Goal: Information Seeking & Learning: Learn about a topic

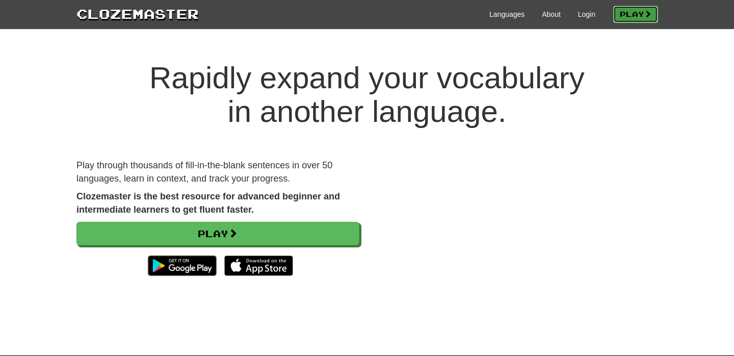
click at [632, 13] on link "Play" at bounding box center [636, 14] width 45 height 17
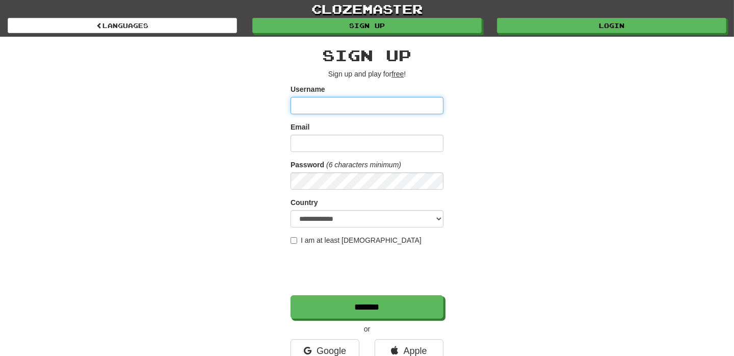
click at [344, 98] on input "Username" at bounding box center [367, 105] width 153 height 17
type input "**********"
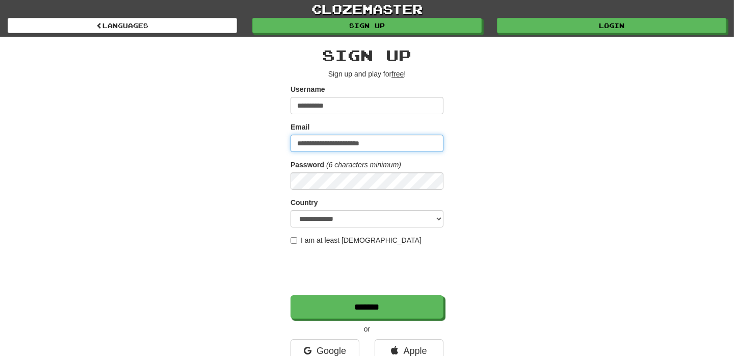
type input "**********"
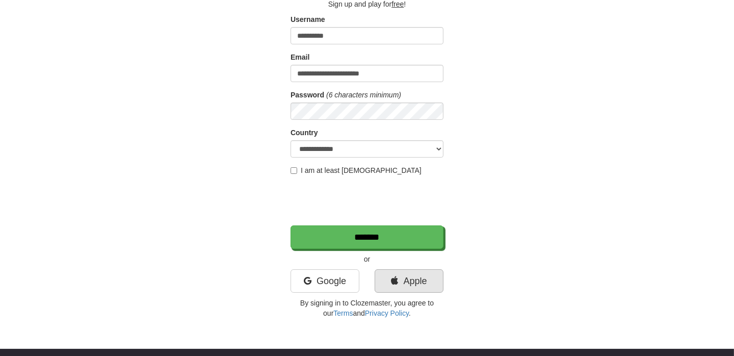
scroll to position [50, 0]
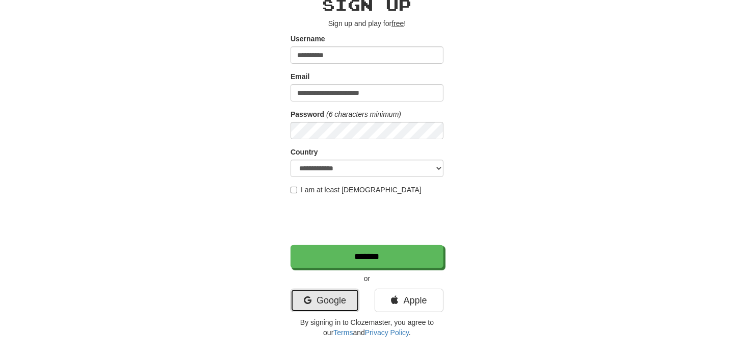
click at [313, 289] on link "Google" at bounding box center [325, 300] width 69 height 23
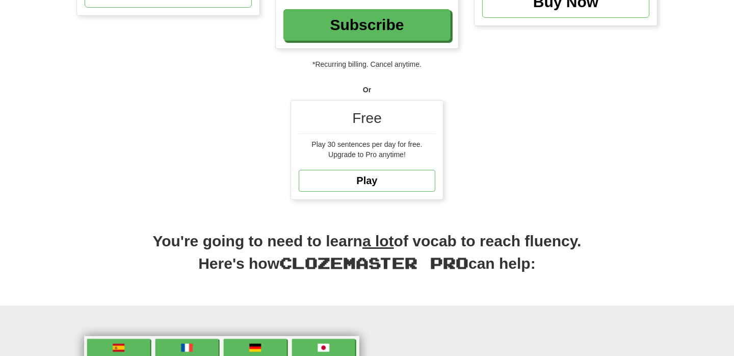
scroll to position [203, 0]
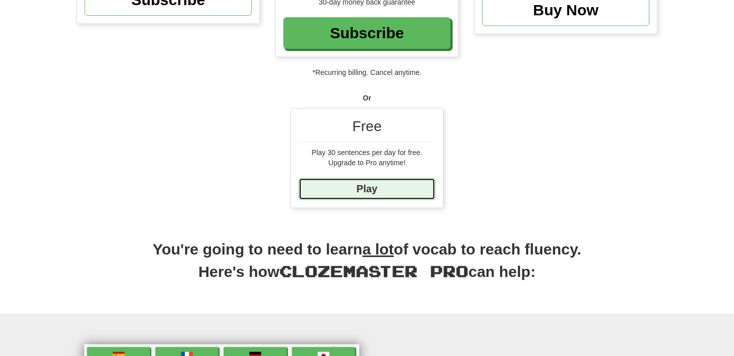
click at [371, 186] on link "Play" at bounding box center [367, 189] width 137 height 22
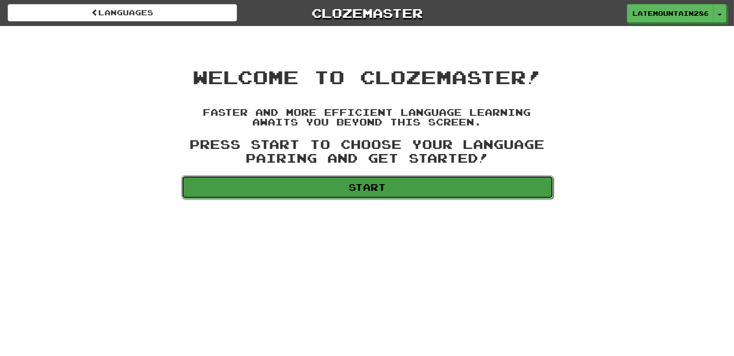
click at [377, 175] on link "Start" at bounding box center [368, 186] width 372 height 23
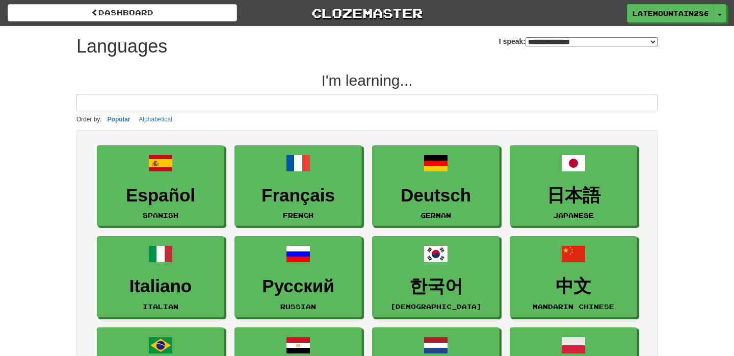
select select "*******"
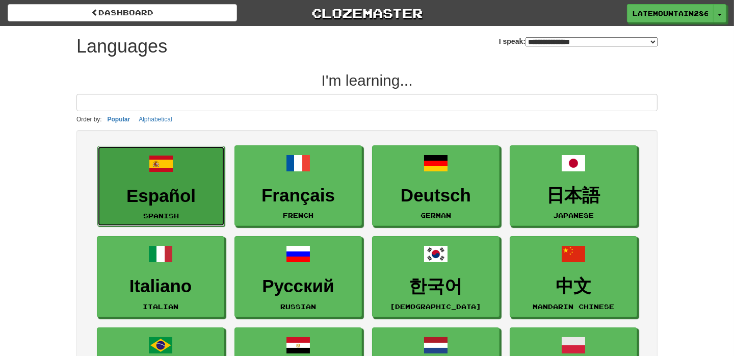
click at [161, 186] on h3 "Español" at bounding box center [161, 196] width 116 height 20
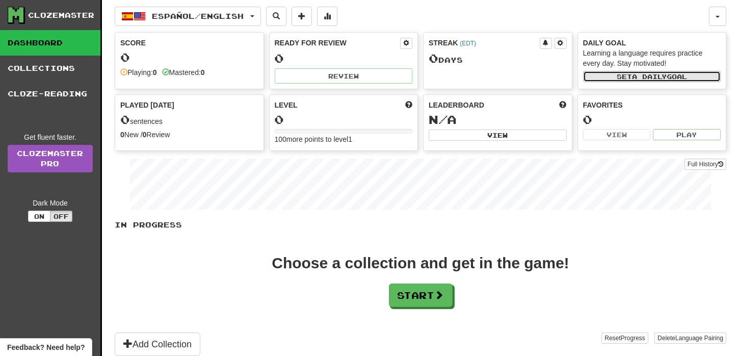
click at [637, 79] on span "a daily" at bounding box center [649, 76] width 35 height 7
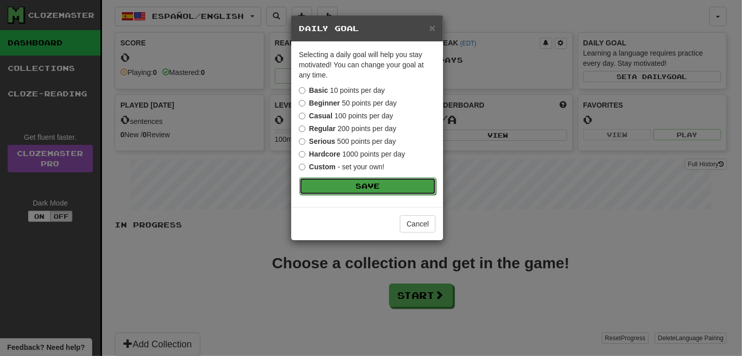
click at [360, 195] on button "Save" at bounding box center [367, 185] width 137 height 17
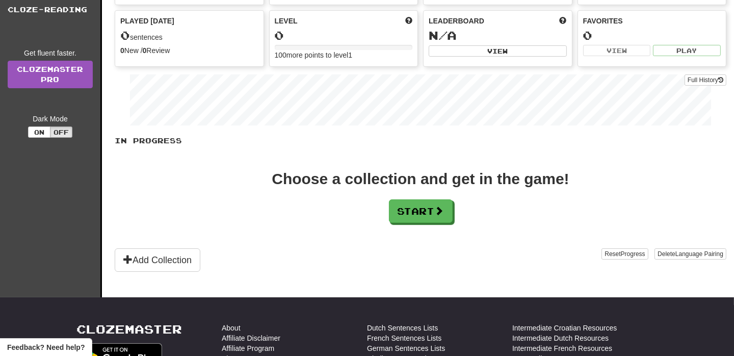
scroll to position [101, 0]
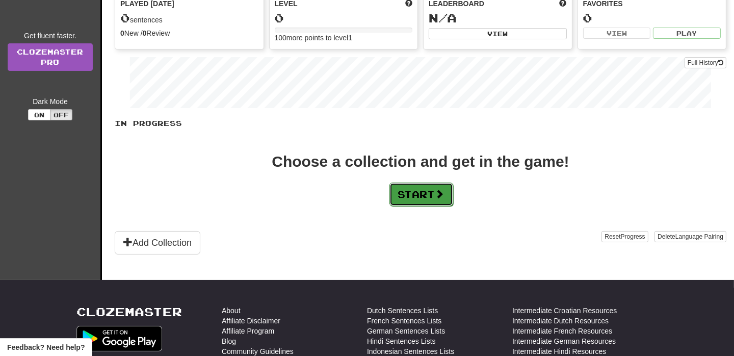
click at [407, 184] on button "Start" at bounding box center [422, 194] width 64 height 23
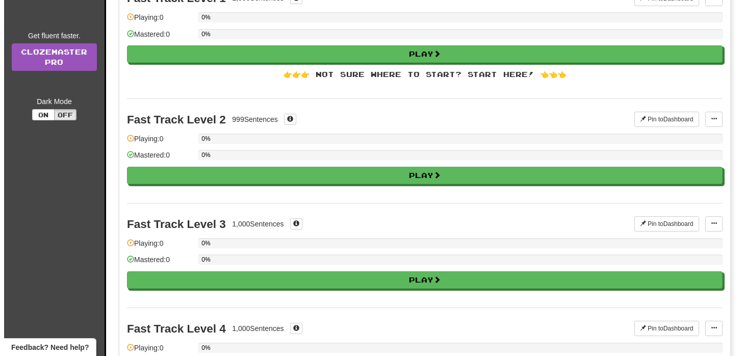
scroll to position [0, 0]
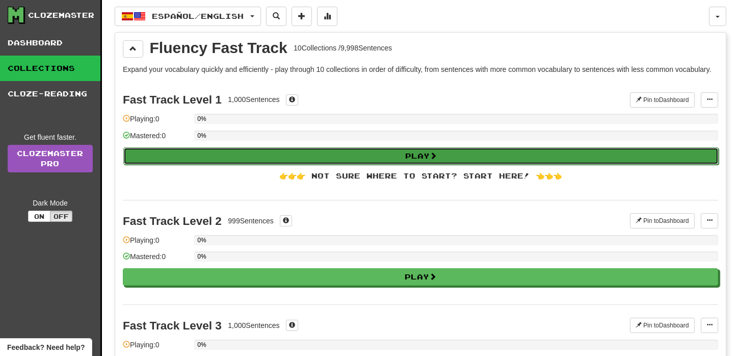
click at [435, 155] on span at bounding box center [433, 155] width 7 height 7
select select "**"
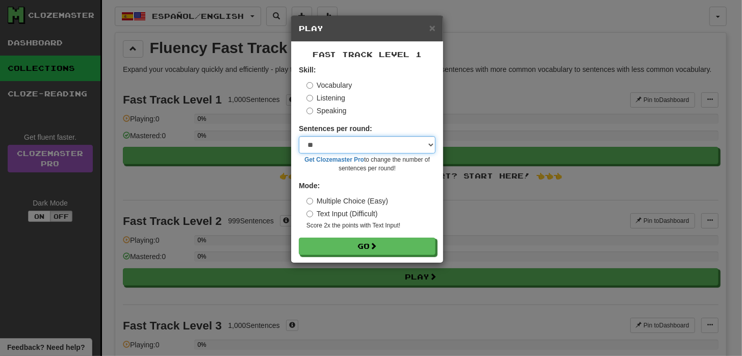
click at [401, 147] on select "* ** ** ** ** ** *** ********" at bounding box center [367, 144] width 137 height 17
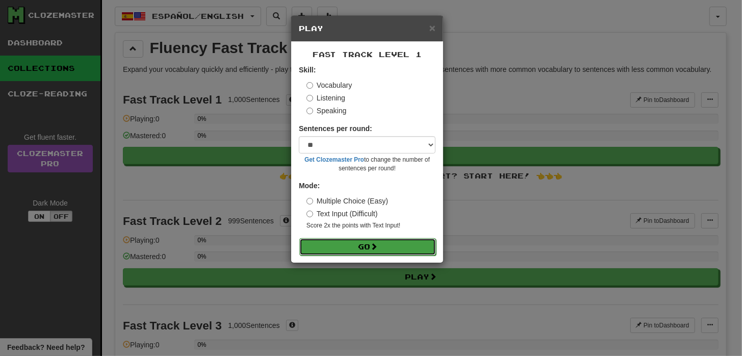
click at [364, 245] on button "Go" at bounding box center [367, 246] width 137 height 17
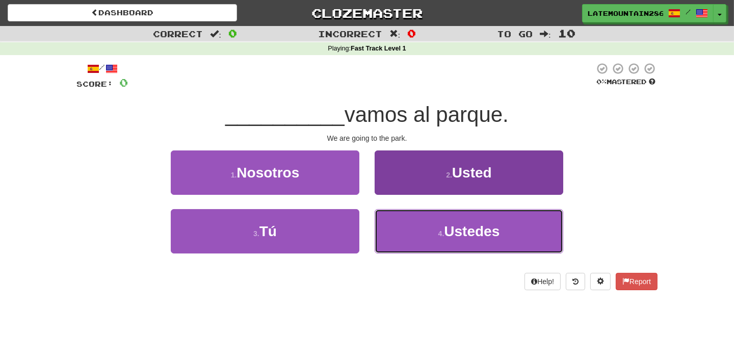
click at [479, 239] on span "Ustedes" at bounding box center [472, 231] width 56 height 16
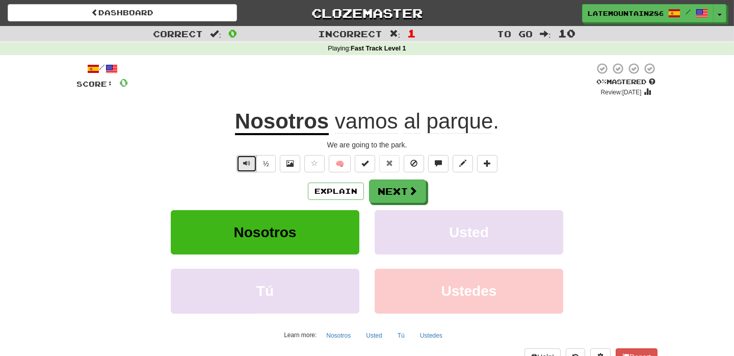
click at [255, 172] on button "Text-to-speech controls" at bounding box center [247, 163] width 20 height 17
click at [264, 172] on button "½" at bounding box center [266, 163] width 19 height 17
click at [251, 172] on button "Text-to-speech controls" at bounding box center [247, 163] width 20 height 17
click at [413, 167] on span at bounding box center [414, 163] width 7 height 7
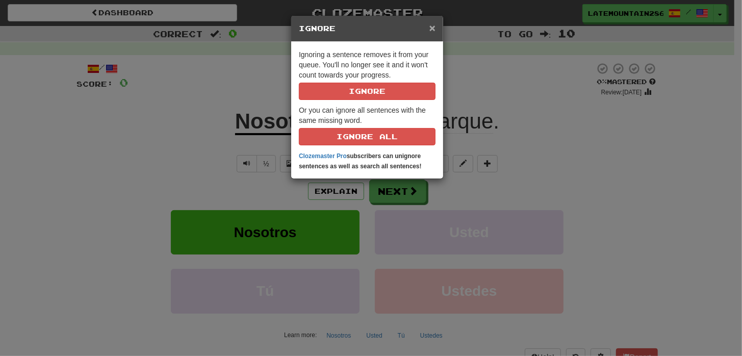
click at [435, 29] on span "×" at bounding box center [432, 28] width 6 height 12
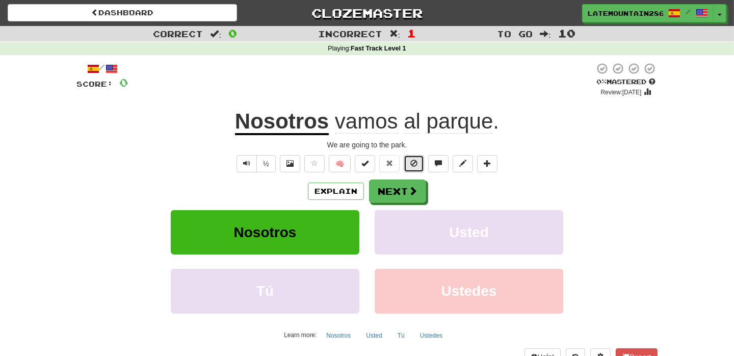
click at [416, 167] on span at bounding box center [414, 163] width 7 height 7
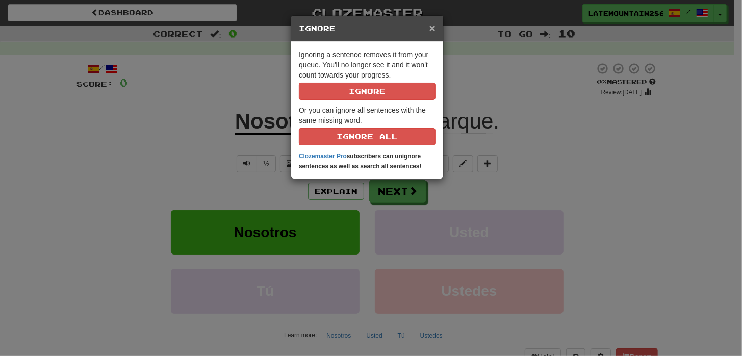
click at [435, 28] on span "×" at bounding box center [432, 28] width 6 height 12
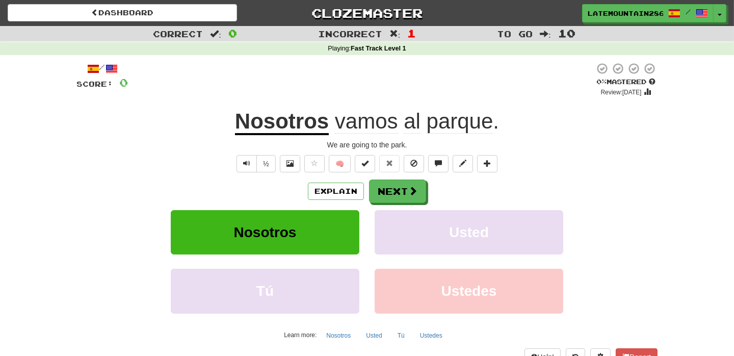
click at [520, 172] on div "½ 🧠" at bounding box center [366, 163] width 581 height 17
